Goal: Find specific page/section

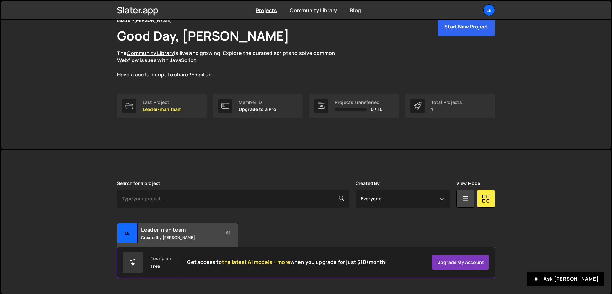
scroll to position [36, 0]
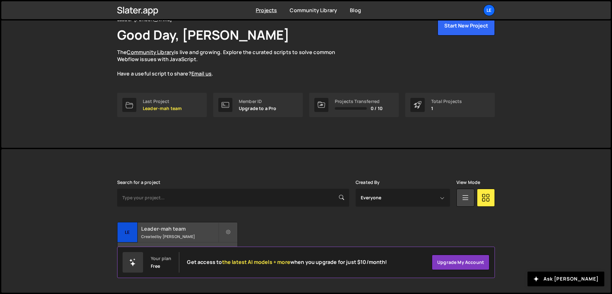
click at [174, 233] on div "Leader-mah team Created by Denys Repryntsev" at bounding box center [177, 232] width 120 height 20
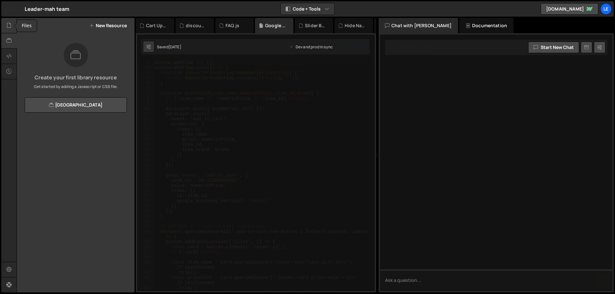
click at [10, 29] on div at bounding box center [9, 25] width 16 height 15
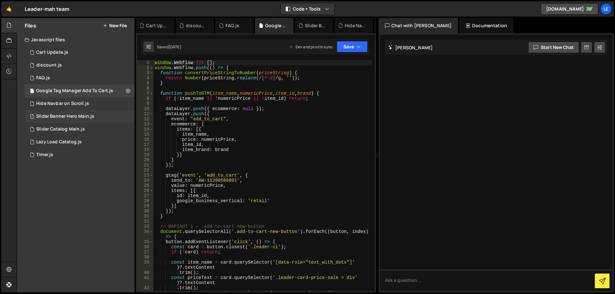
click at [91, 119] on div "Slider Banner Hero Main.js" at bounding box center [65, 117] width 58 height 6
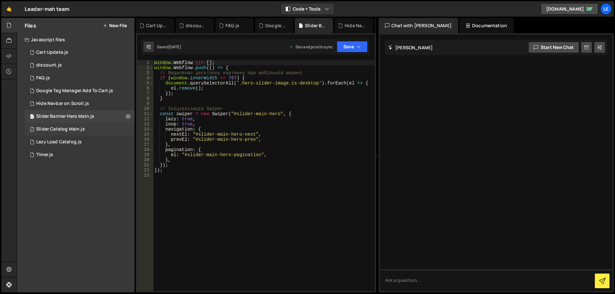
click at [87, 127] on div "1 Slider Catalog Main.js 0" at bounding box center [80, 129] width 110 height 13
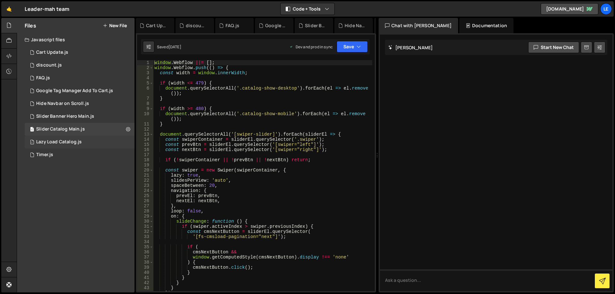
click at [84, 140] on div "1 Lazy Load Catalog.js 0" at bounding box center [80, 142] width 110 height 13
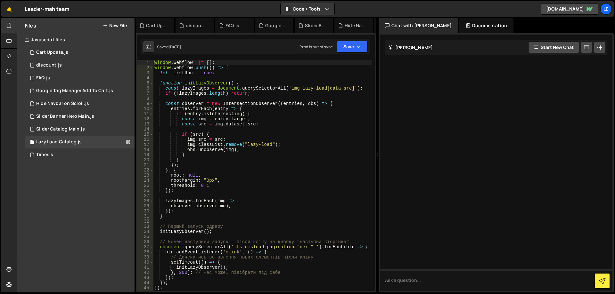
scroll to position [19, 0]
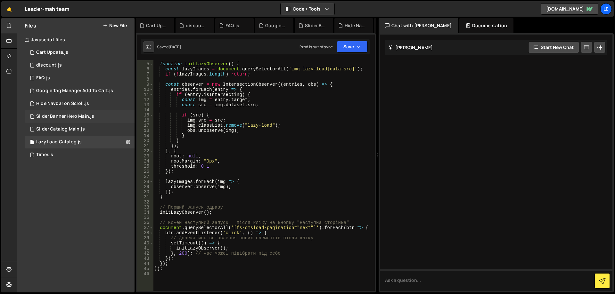
click at [89, 116] on div "Slider Banner Hero Main.js" at bounding box center [65, 117] width 58 height 6
